Goal: Information Seeking & Learning: Learn about a topic

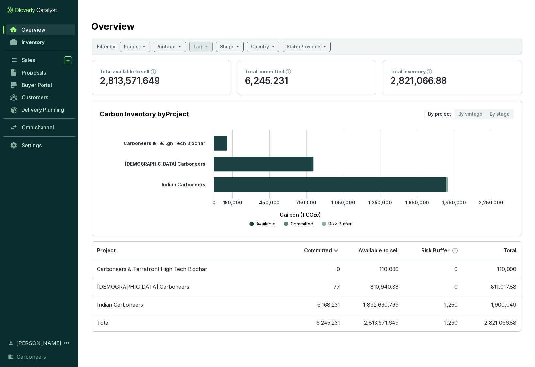
click at [170, 145] on tspan "Carboneers & Te...gh Tech Biochar" at bounding box center [165, 143] width 82 height 6
click at [42, 88] on link "Buyer Portal" at bounding box center [41, 84] width 69 height 11
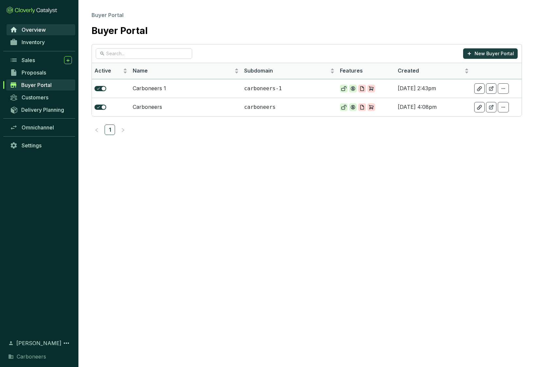
click at [32, 30] on span "Overview" at bounding box center [34, 29] width 24 height 7
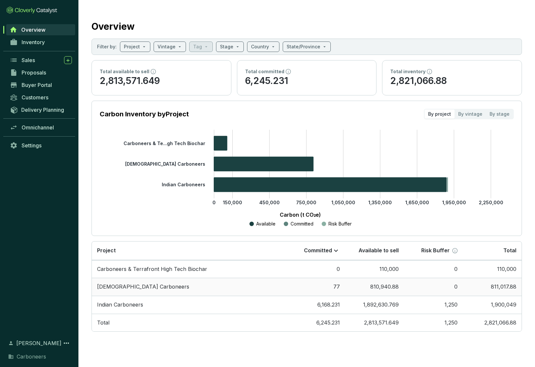
click at [130, 288] on td "[DEMOGRAPHIC_DATA] Carboneers" at bounding box center [189, 287] width 194 height 18
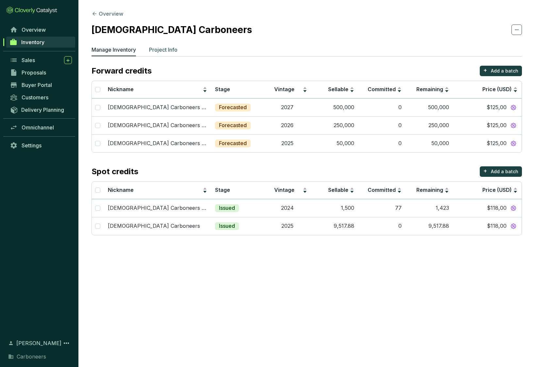
click at [160, 47] on p "Project Info" at bounding box center [163, 50] width 28 height 8
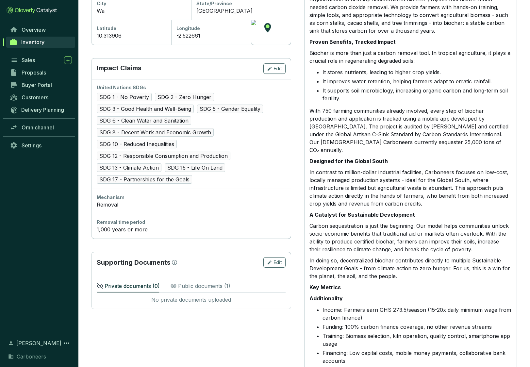
scroll to position [155, 0]
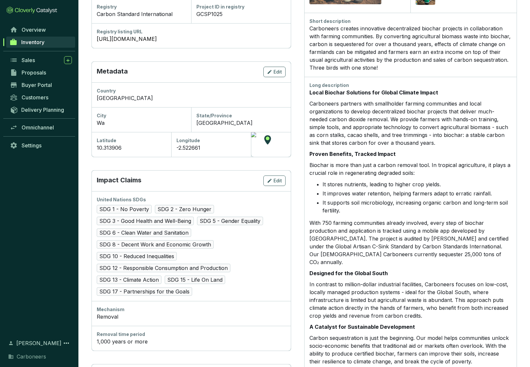
drag, startPoint x: 394, startPoint y: 71, endPoint x: 305, endPoint y: 26, distance: 99.5
click at [305, 26] on div "Short description Carboneers creates innovative decentralized biochar projects …" at bounding box center [410, 45] width 212 height 64
copy div "Carboneers creates innovative decentralized biochar projects in collaboration w…"
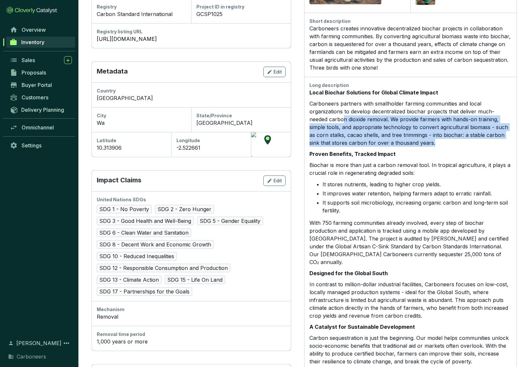
drag, startPoint x: 435, startPoint y: 144, endPoint x: 344, endPoint y: 119, distance: 94.1
click at [344, 119] on p "Carboneers partners with smallholder farming communities and local organization…" at bounding box center [411, 123] width 202 height 47
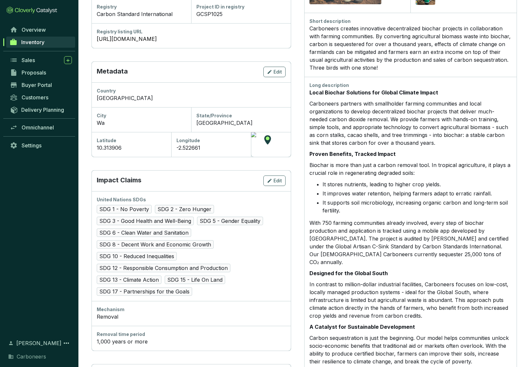
click at [344, 119] on p "Carboneers partners with smallholder farming communities and local organization…" at bounding box center [411, 123] width 202 height 47
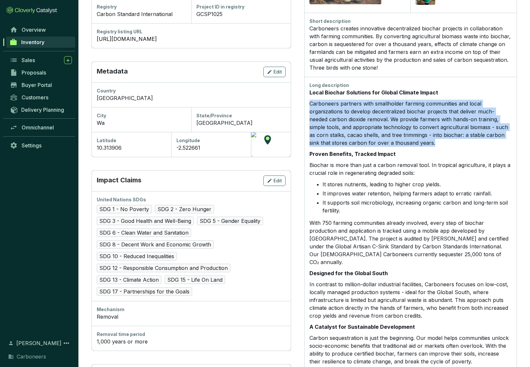
drag, startPoint x: 454, startPoint y: 143, endPoint x: 311, endPoint y: 101, distance: 149.1
click at [311, 101] on p "Carboneers partners with smallholder farming communities and local organization…" at bounding box center [411, 123] width 202 height 47
copy p "Carboneers partners with smallholder farming communities and local organization…"
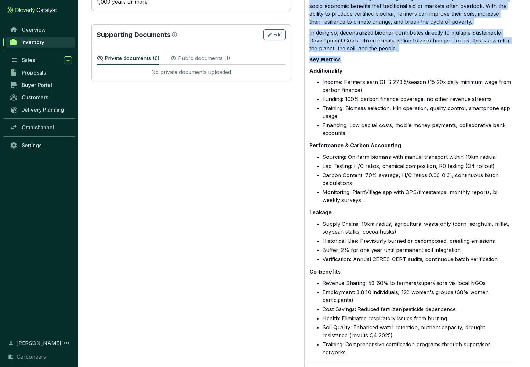
scroll to position [521, 0]
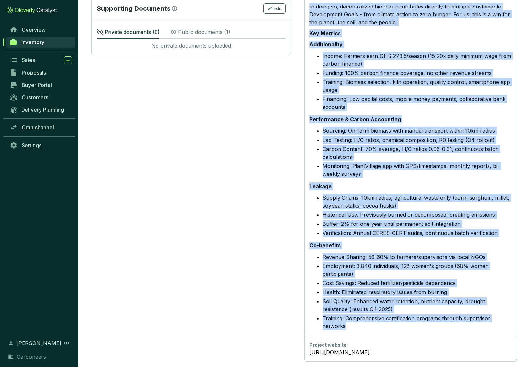
drag, startPoint x: 310, startPoint y: 28, endPoint x: 384, endPoint y: 324, distance: 305.2
copy div "Carboneers creates innovative decentralized biochar projects in collaboration w…"
